Goal: Check status

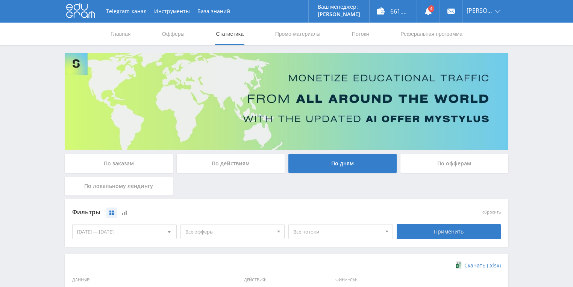
scroll to position [205, 0]
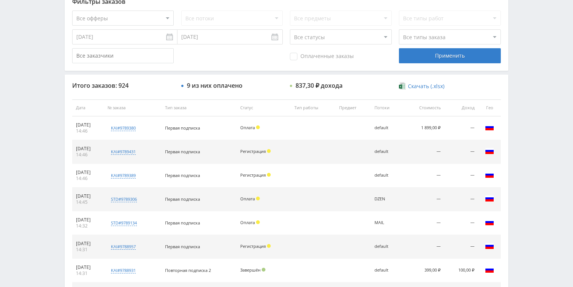
scroll to position [211, 0]
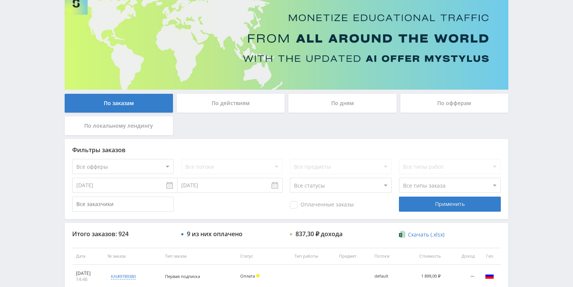
click at [224, 101] on div "По действиям" at bounding box center [231, 103] width 108 height 19
click at [0, 0] on input "По действиям" at bounding box center [0, 0] width 0 height 0
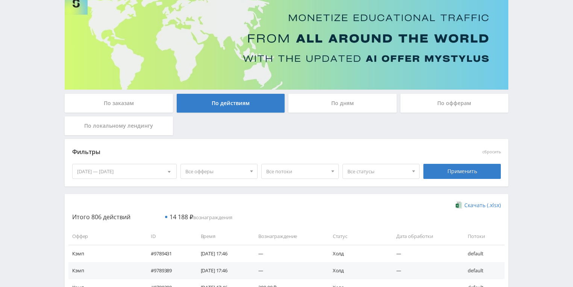
click at [329, 110] on div "По дням" at bounding box center [342, 103] width 108 height 19
click at [0, 0] on input "По дням" at bounding box center [0, 0] width 0 height 0
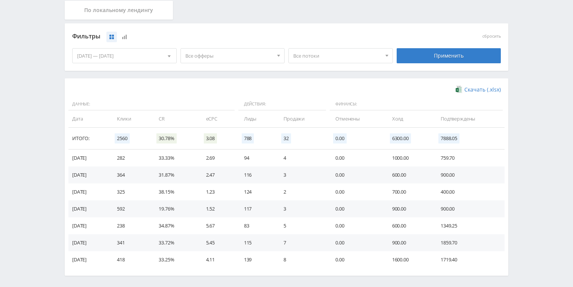
scroll to position [180, 0]
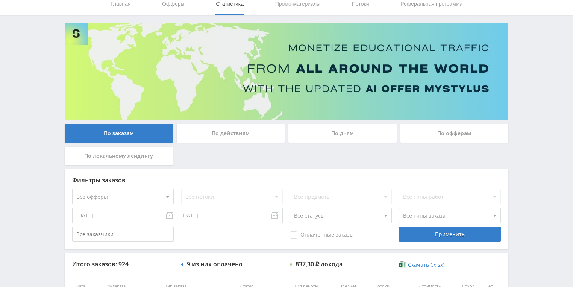
click at [218, 131] on div "По действиям" at bounding box center [231, 133] width 108 height 19
click at [0, 0] on input "По действиям" at bounding box center [0, 0] width 0 height 0
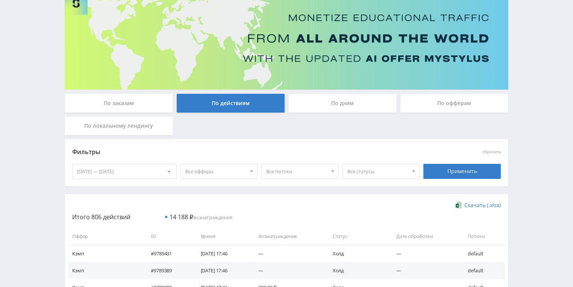
click at [328, 108] on div "По дням" at bounding box center [342, 103] width 108 height 19
click at [0, 0] on input "По дням" at bounding box center [0, 0] width 0 height 0
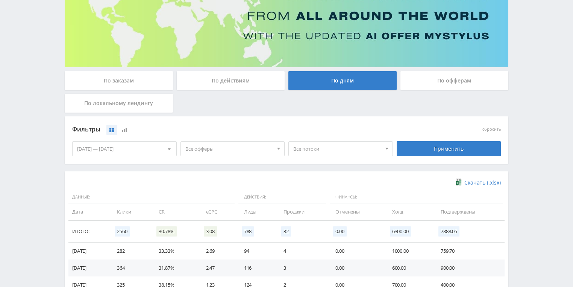
scroll to position [150, 0]
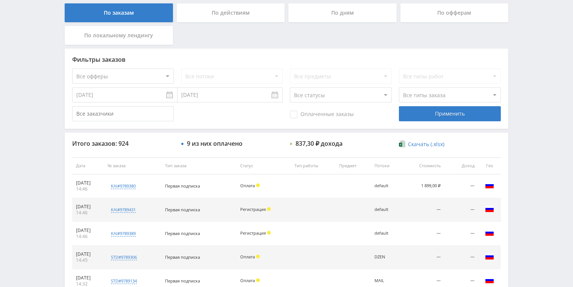
drag, startPoint x: 232, startPoint y: 17, endPoint x: 242, endPoint y: 9, distance: 12.4
click at [232, 17] on div "По действиям" at bounding box center [231, 12] width 108 height 19
click at [0, 0] on input "По действиям" at bounding box center [0, 0] width 0 height 0
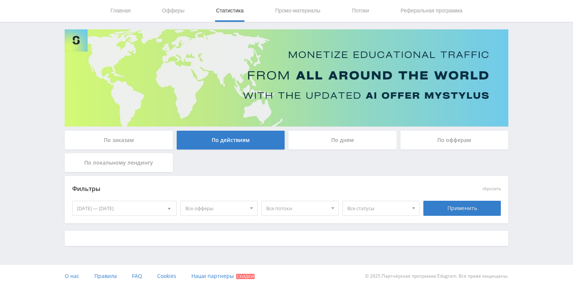
scroll to position [150, 0]
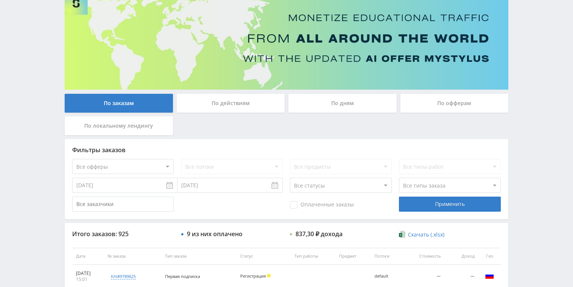
click at [237, 98] on div "По действиям" at bounding box center [231, 103] width 108 height 19
click at [0, 0] on input "По действиям" at bounding box center [0, 0] width 0 height 0
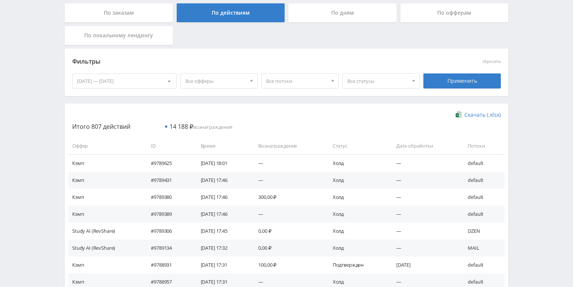
scroll to position [60, 0]
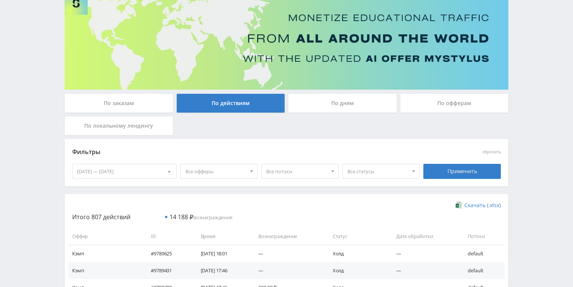
click at [335, 114] on div "По дням" at bounding box center [343, 105] width 112 height 23
click at [334, 108] on div "По дням" at bounding box center [342, 103] width 108 height 19
click at [0, 0] on input "По дням" at bounding box center [0, 0] width 0 height 0
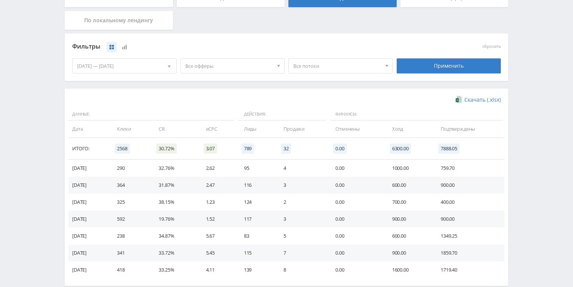
scroll to position [205, 0]
